Goal: Task Accomplishment & Management: Manage account settings

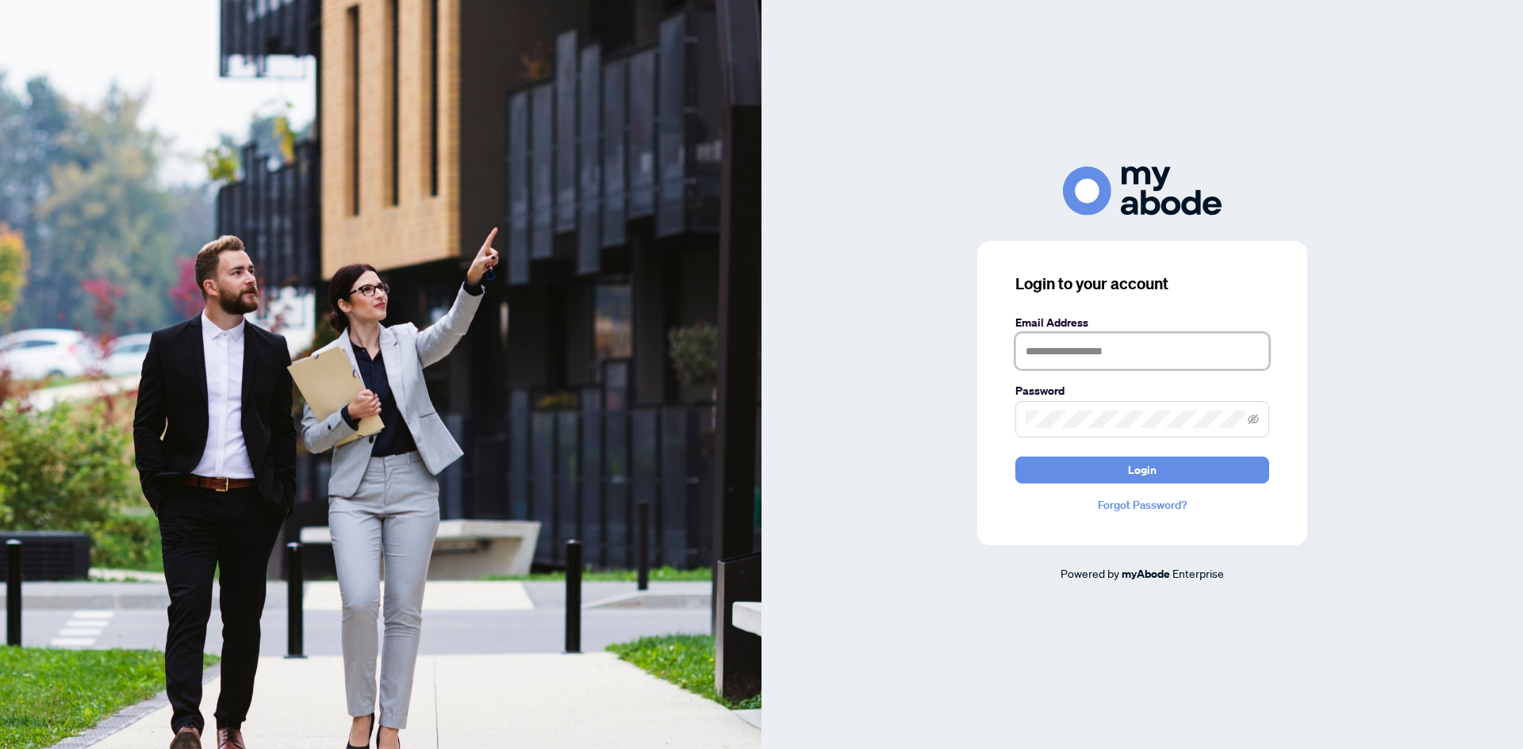
click at [1078, 358] on input "text" at bounding box center [1142, 351] width 254 height 36
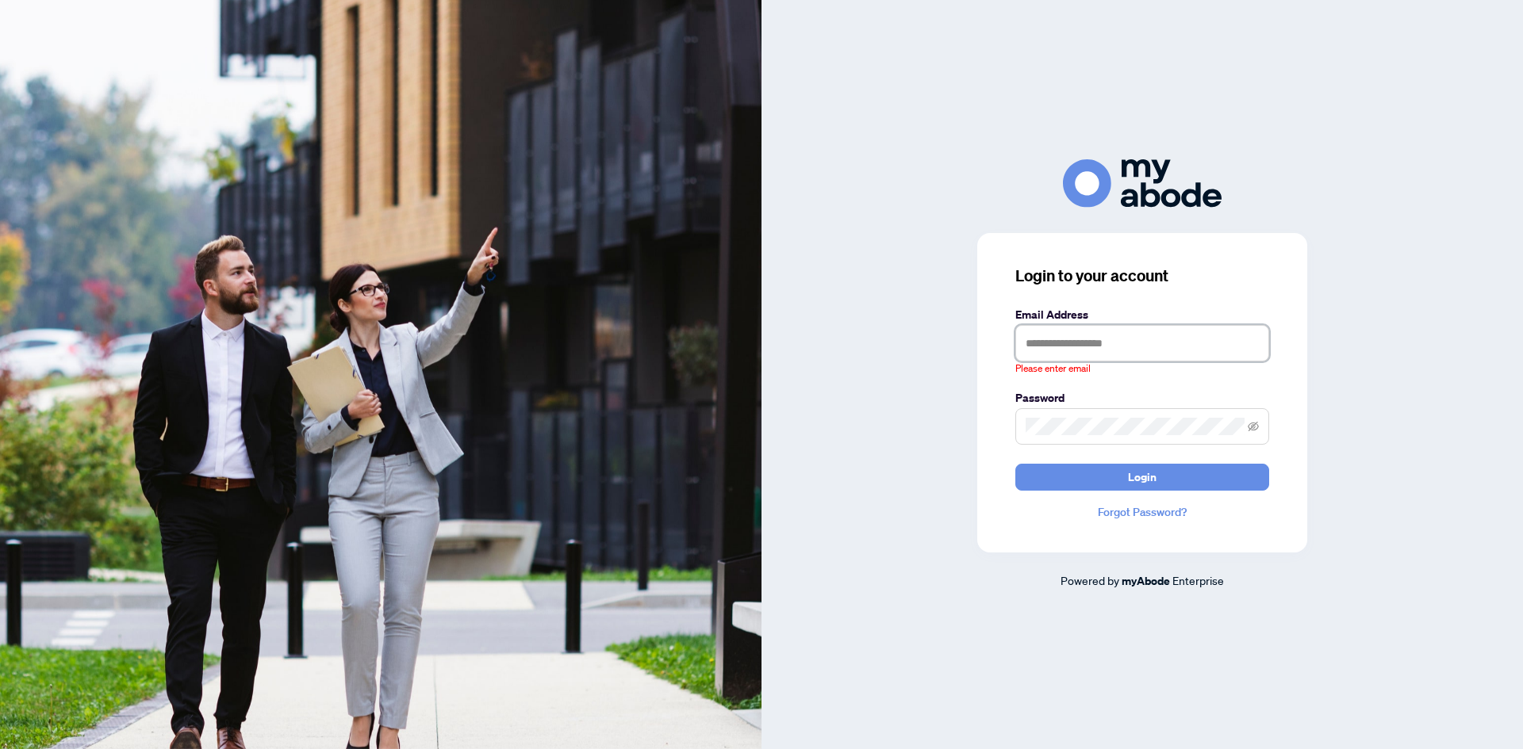
type input "**********"
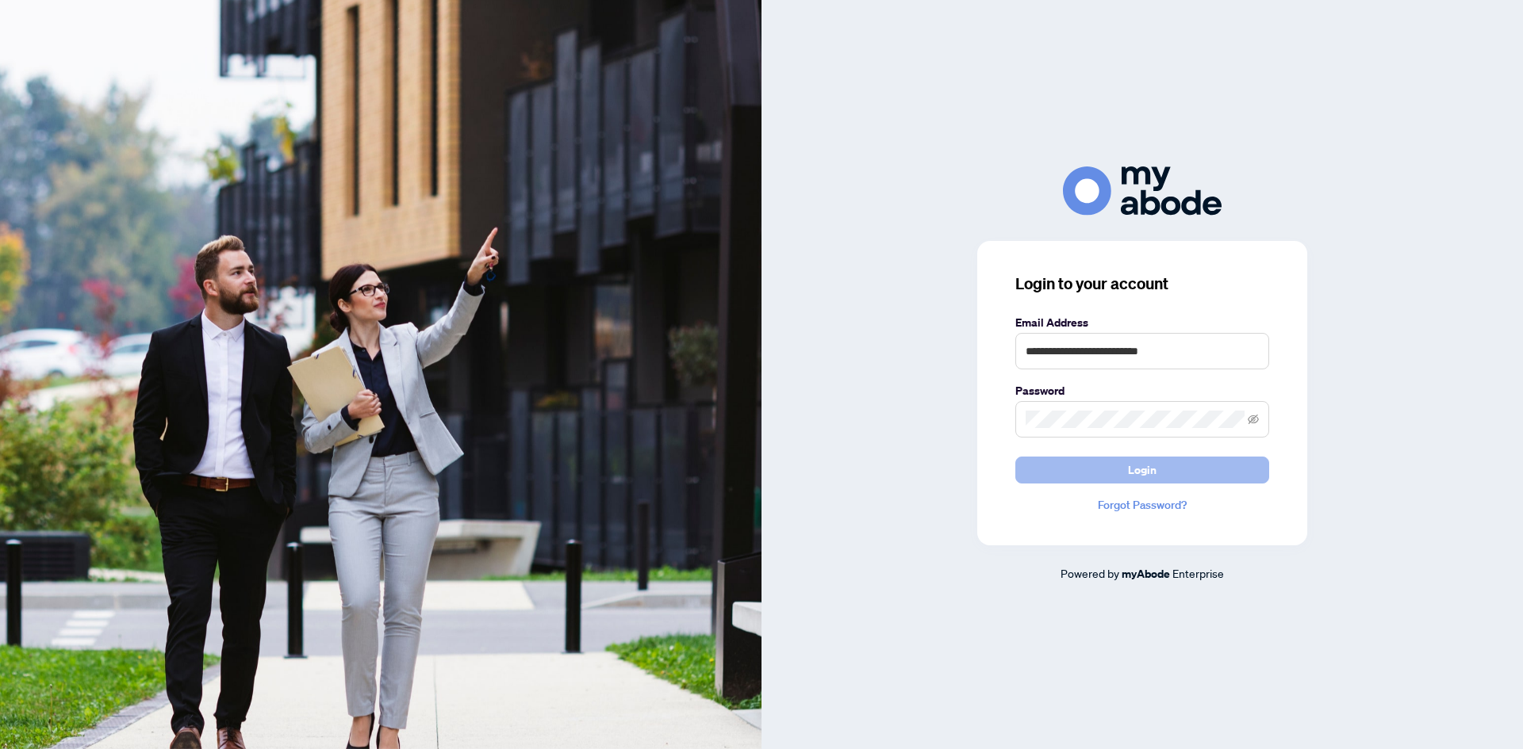
click at [1122, 464] on button "Login" at bounding box center [1142, 470] width 254 height 27
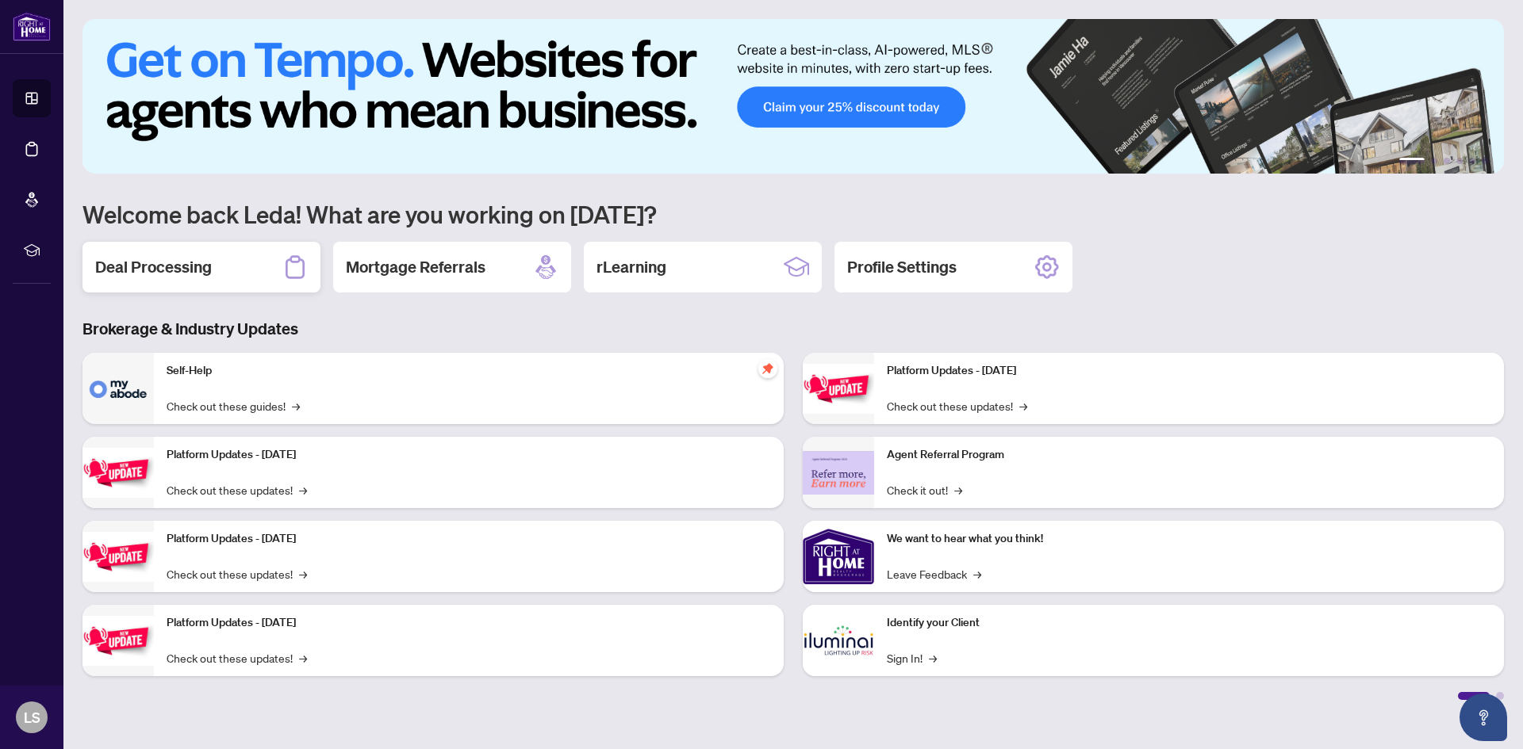
click at [213, 275] on div "Deal Processing" at bounding box center [201, 267] width 238 height 51
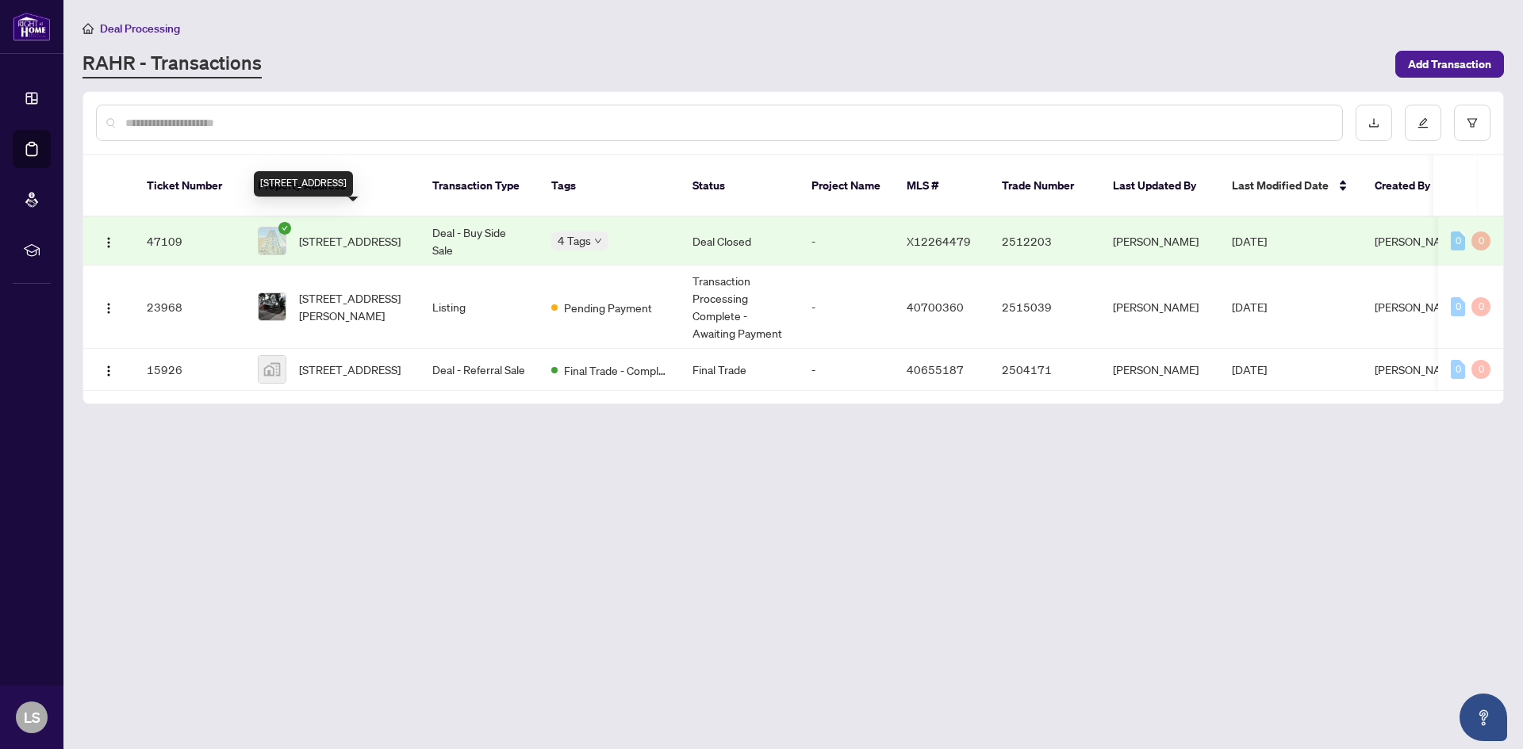
click at [347, 232] on span "[STREET_ADDRESS]" at bounding box center [350, 240] width 102 height 17
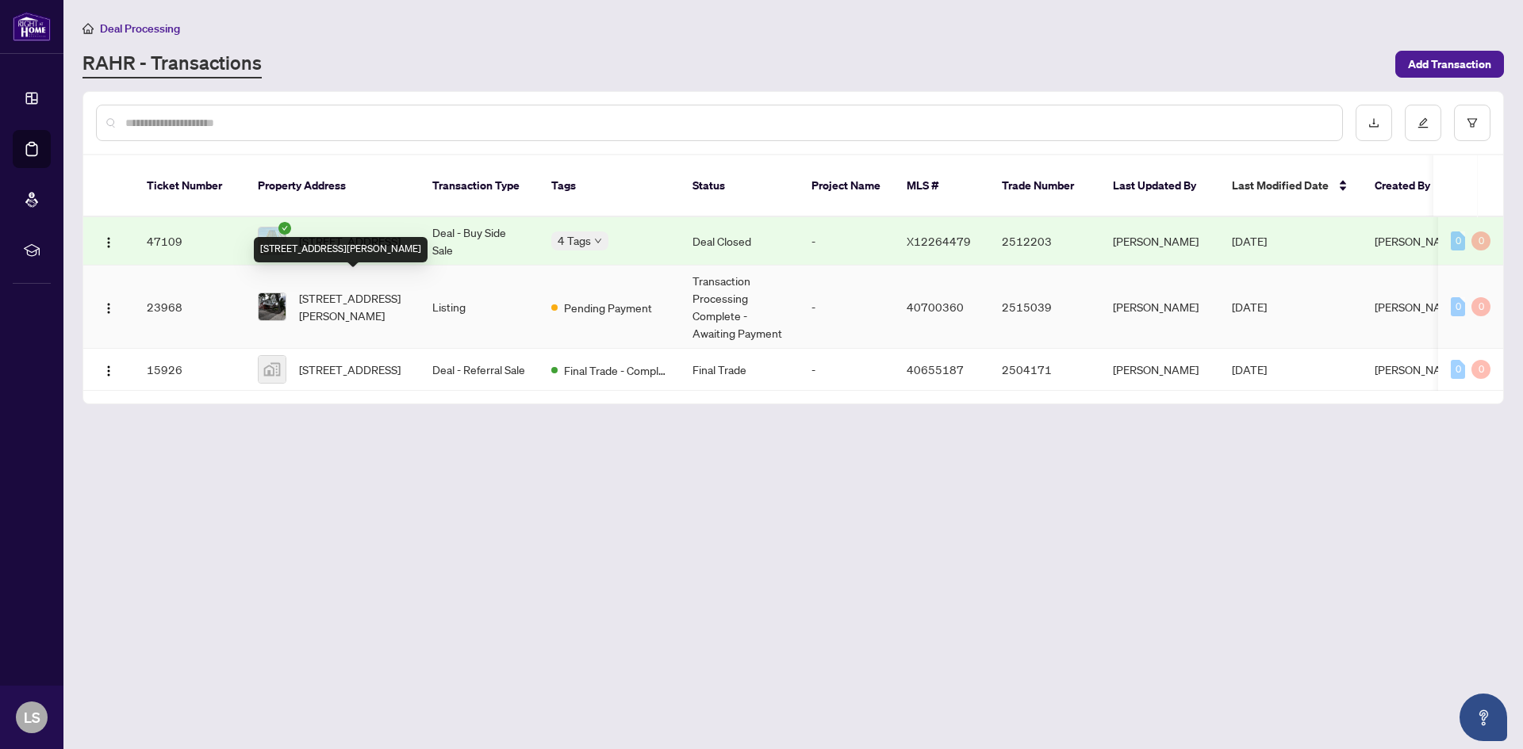
click at [353, 295] on span "[STREET_ADDRESS][PERSON_NAME]" at bounding box center [353, 306] width 108 height 35
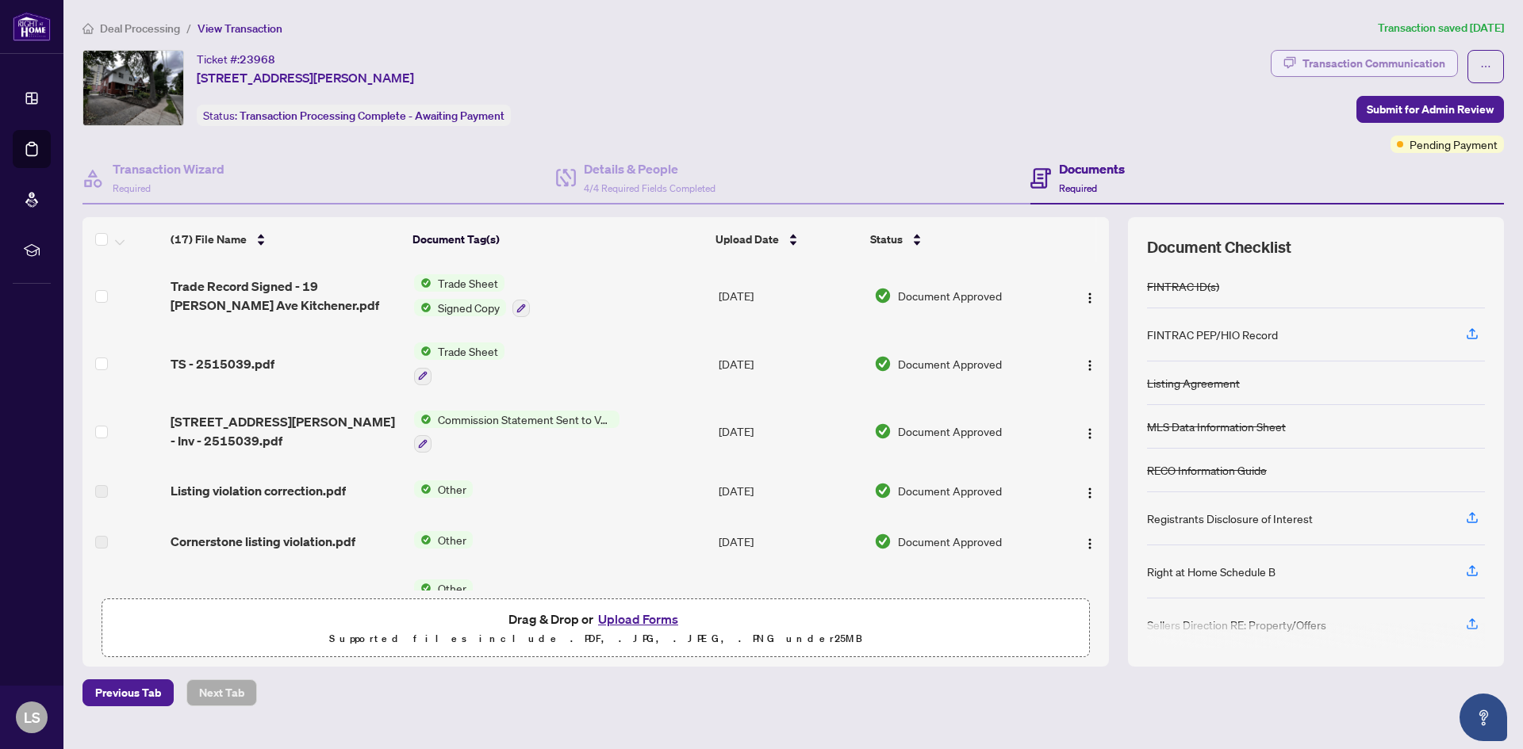
click at [1362, 68] on div "Transaction Communication" at bounding box center [1373, 63] width 143 height 25
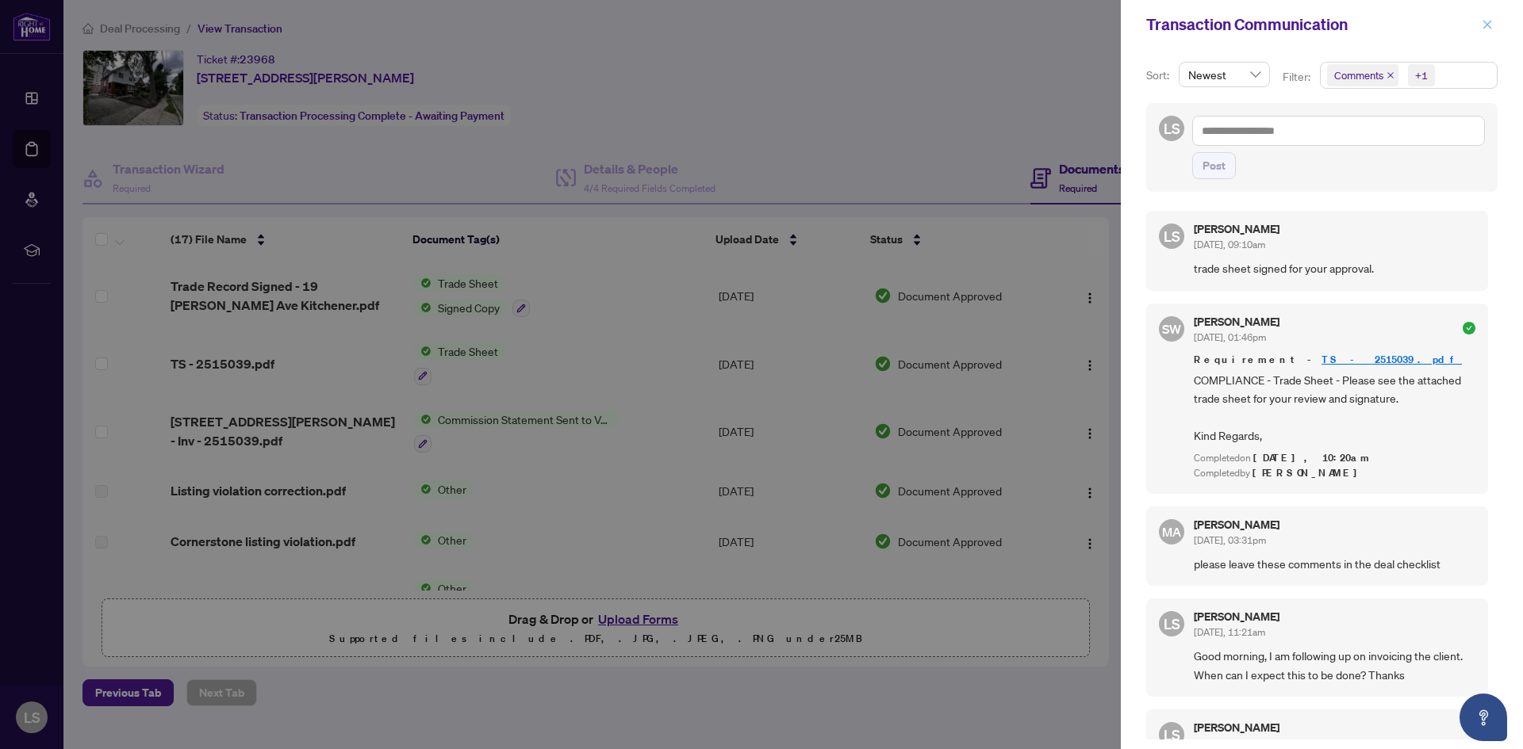
click at [1485, 28] on icon "close" at bounding box center [1486, 24] width 11 height 11
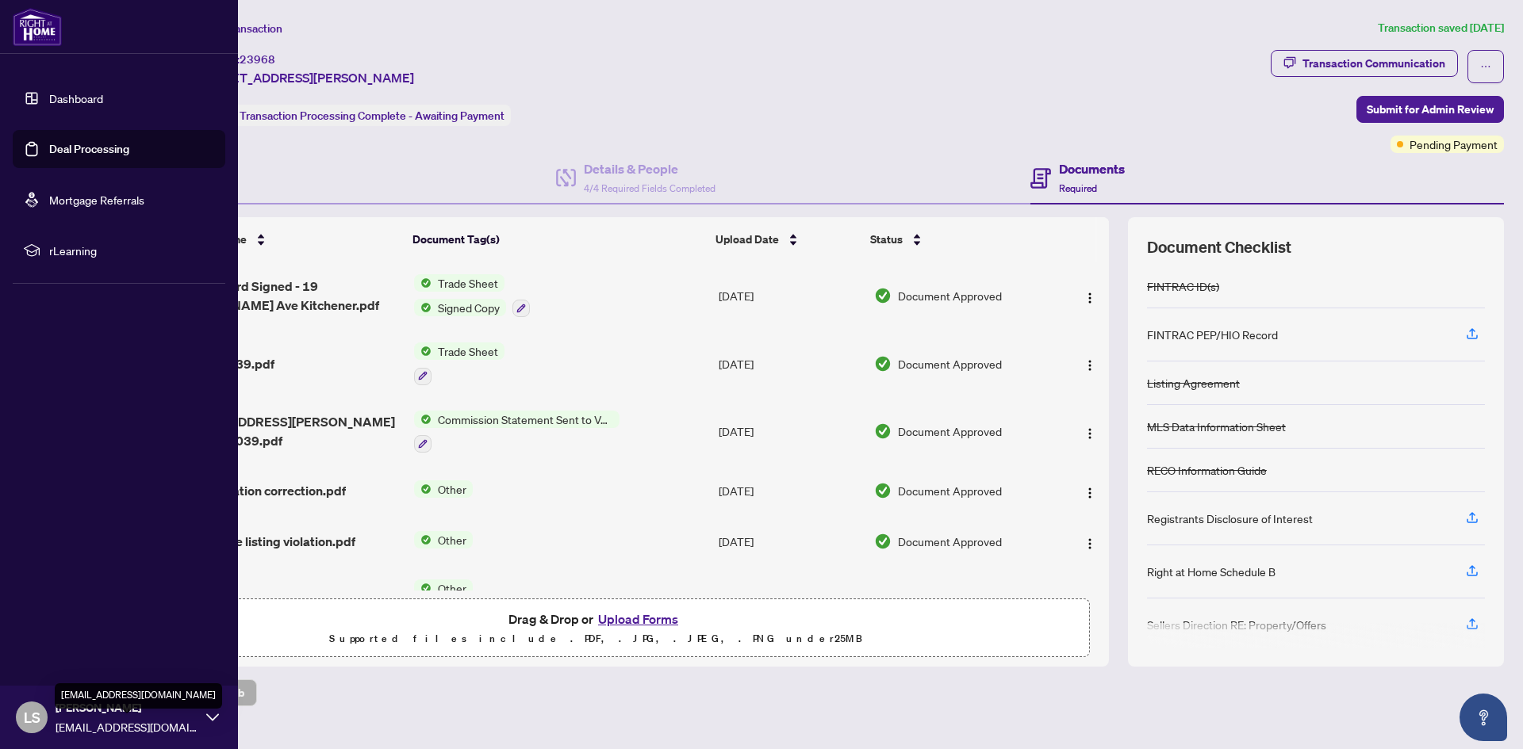
click at [121, 719] on span "[EMAIL_ADDRESS][DOMAIN_NAME]" at bounding box center [127, 727] width 143 height 17
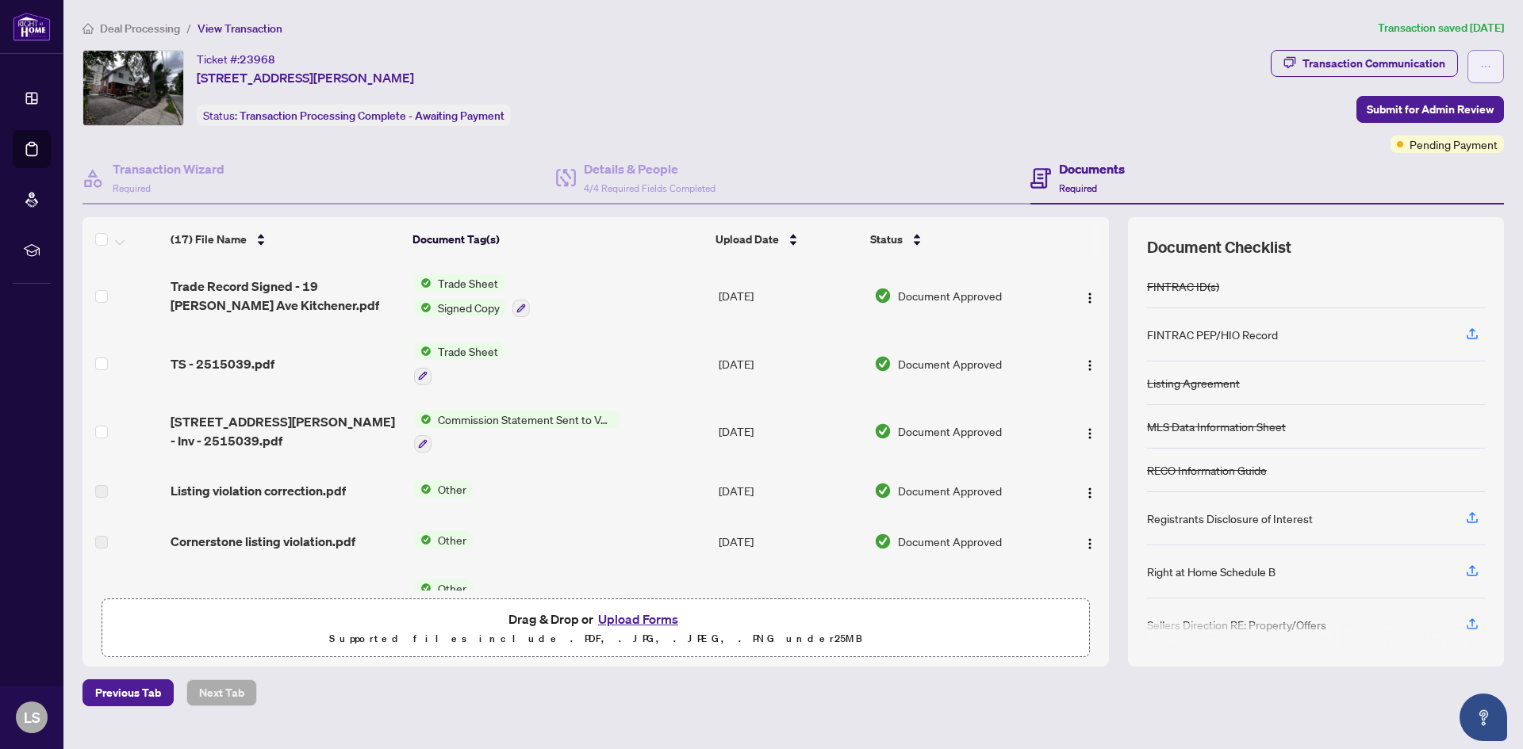
click at [1485, 59] on span "button" at bounding box center [1485, 66] width 11 height 25
click at [1229, 95] on div "Ticket #: 23968 [STREET_ADDRESS][PERSON_NAME] Status: Transaction Processing Co…" at bounding box center [673, 88] width 1182 height 76
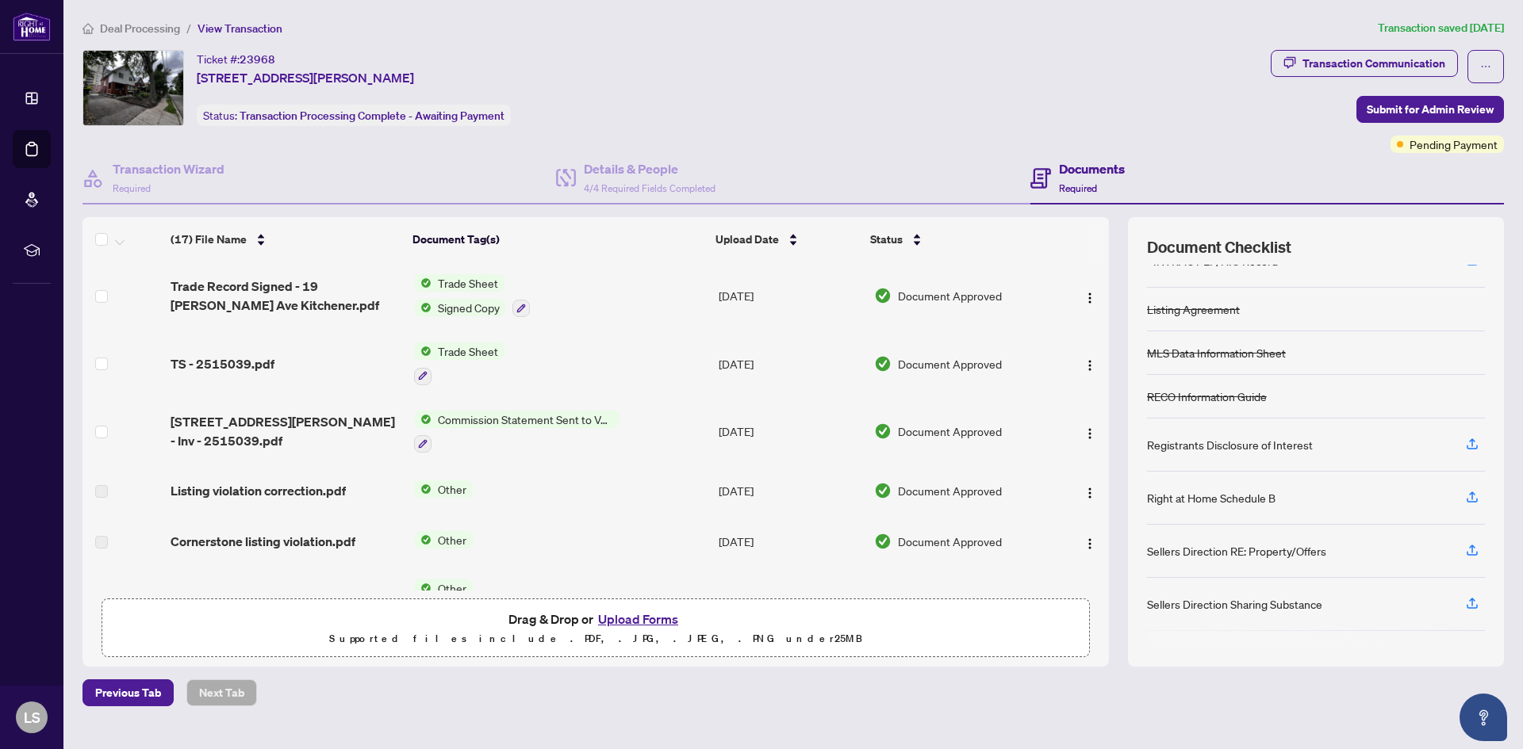
scroll to position [106, 0]
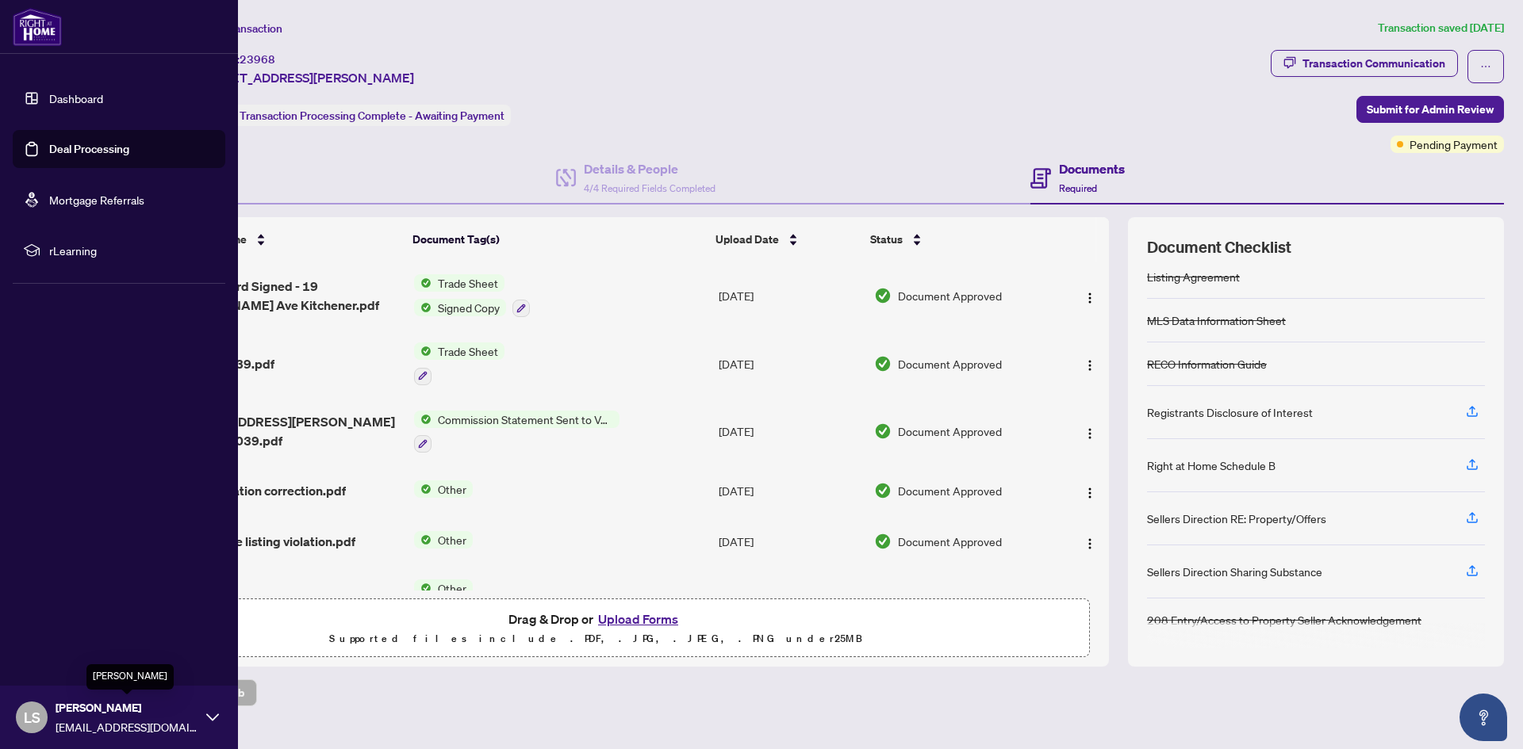
click at [75, 704] on span "[PERSON_NAME]" at bounding box center [127, 707] width 143 height 17
click at [68, 619] on span "Logout" at bounding box center [64, 623] width 36 height 25
